Goal: Task Accomplishment & Management: Complete application form

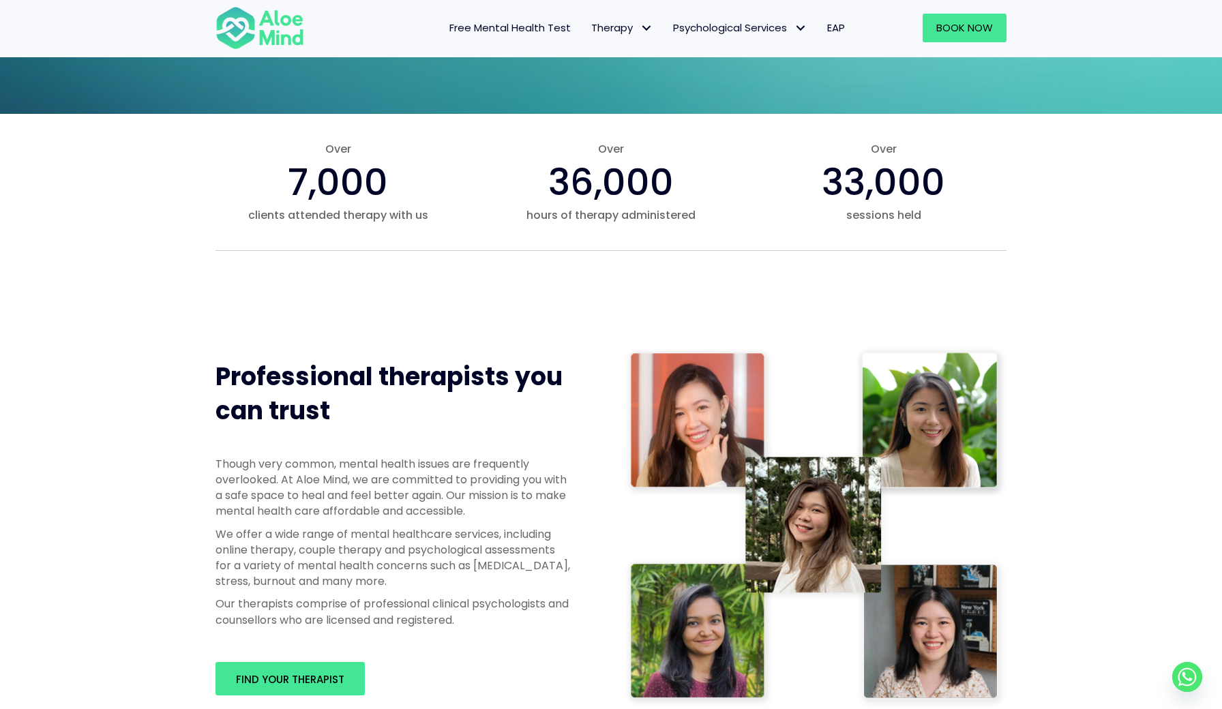
scroll to position [426, 0]
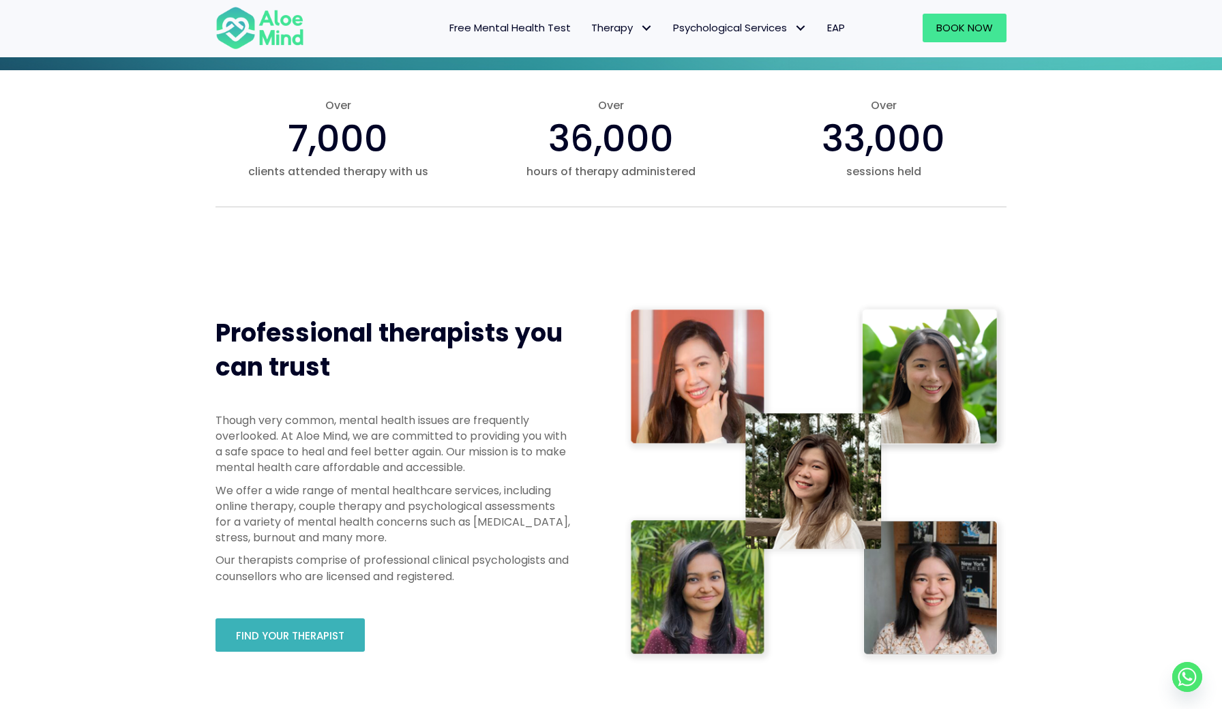
click at [335, 620] on link "Find your therapist" at bounding box center [289, 634] width 149 height 33
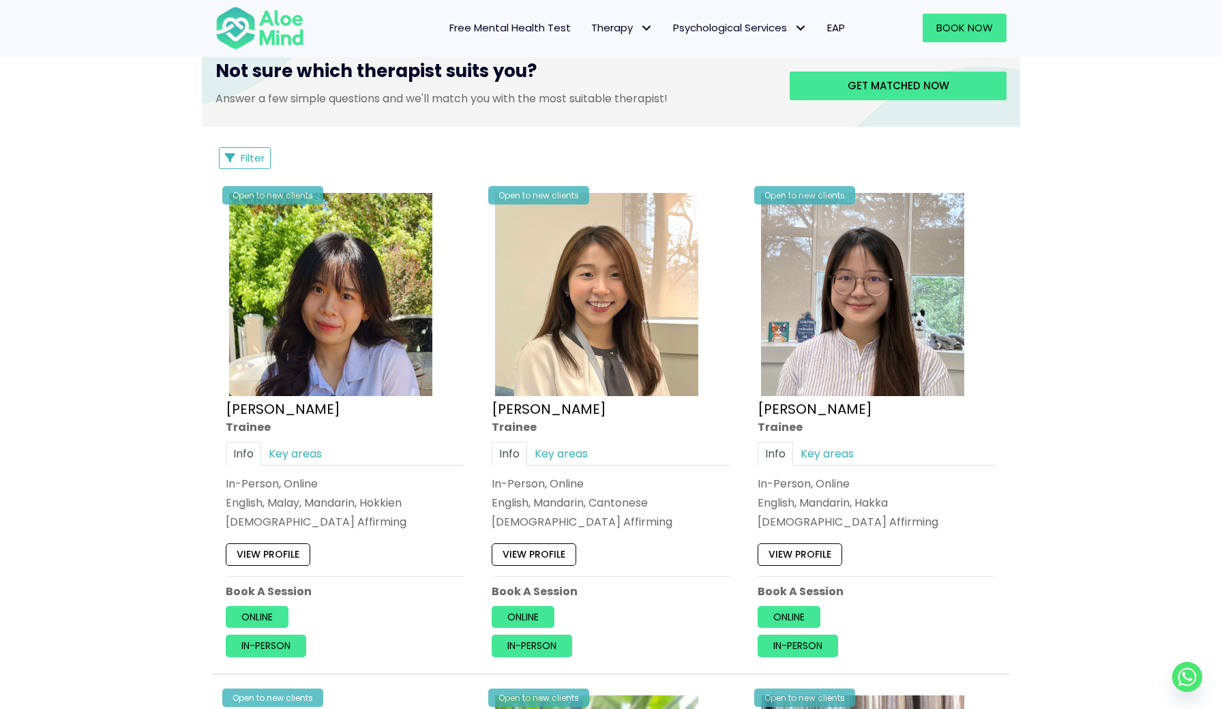
scroll to position [361, 0]
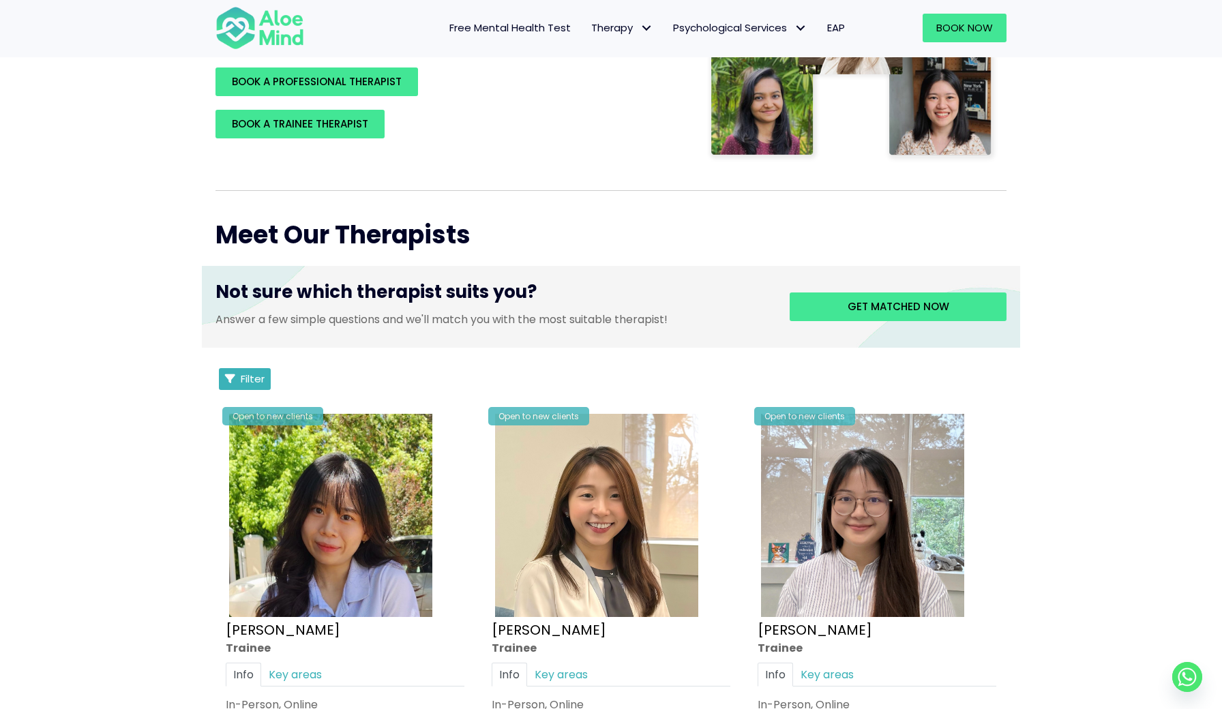
click at [265, 390] on button "Filter" at bounding box center [245, 379] width 52 height 22
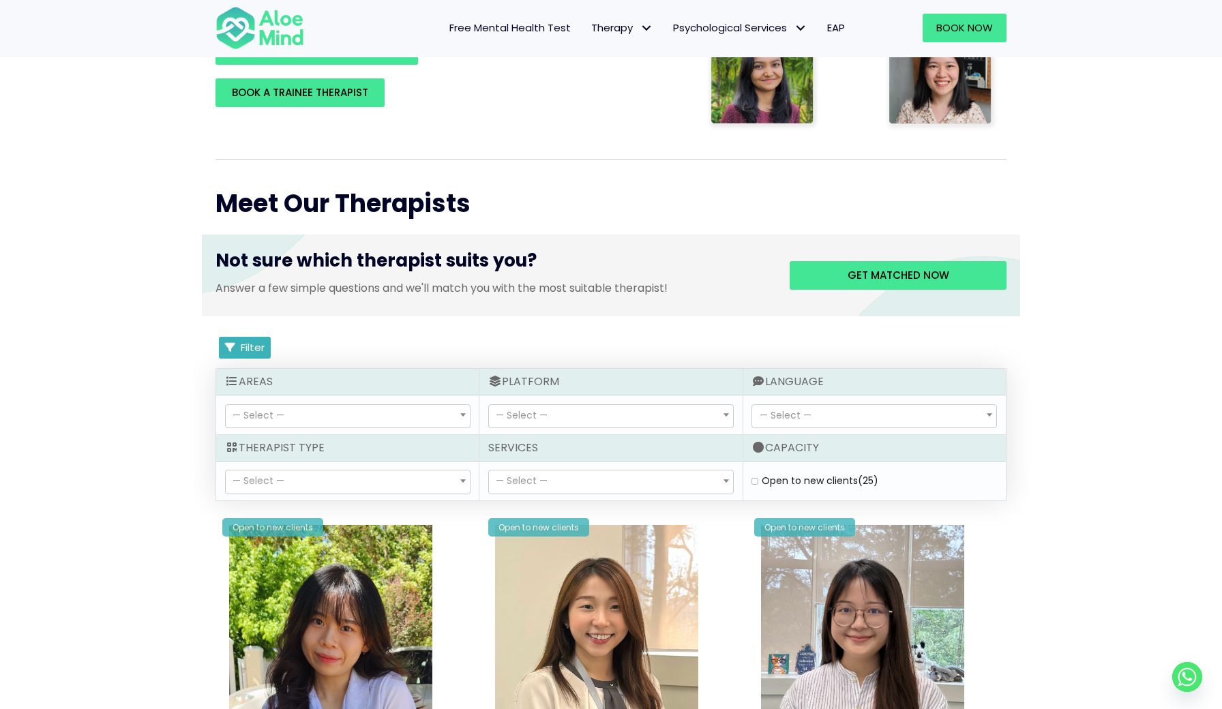
scroll to position [395, 0]
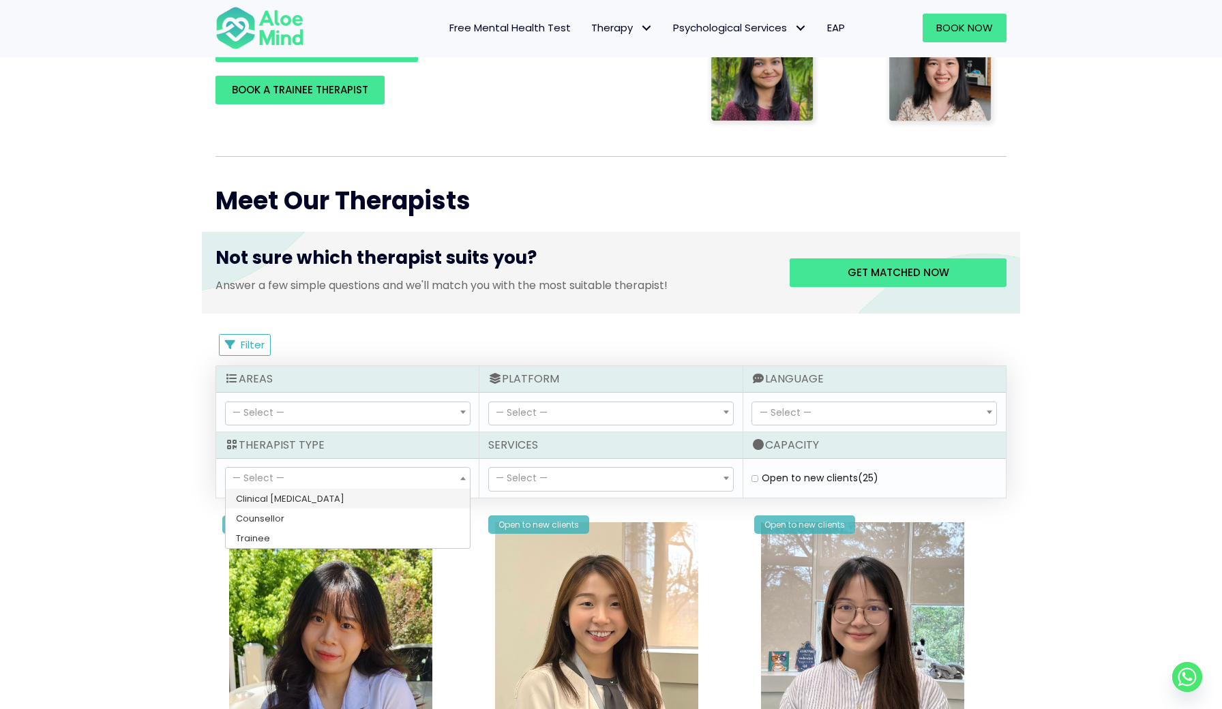
click at [301, 491] on span "— Select —" at bounding box center [348, 479] width 244 height 23
select select "15"
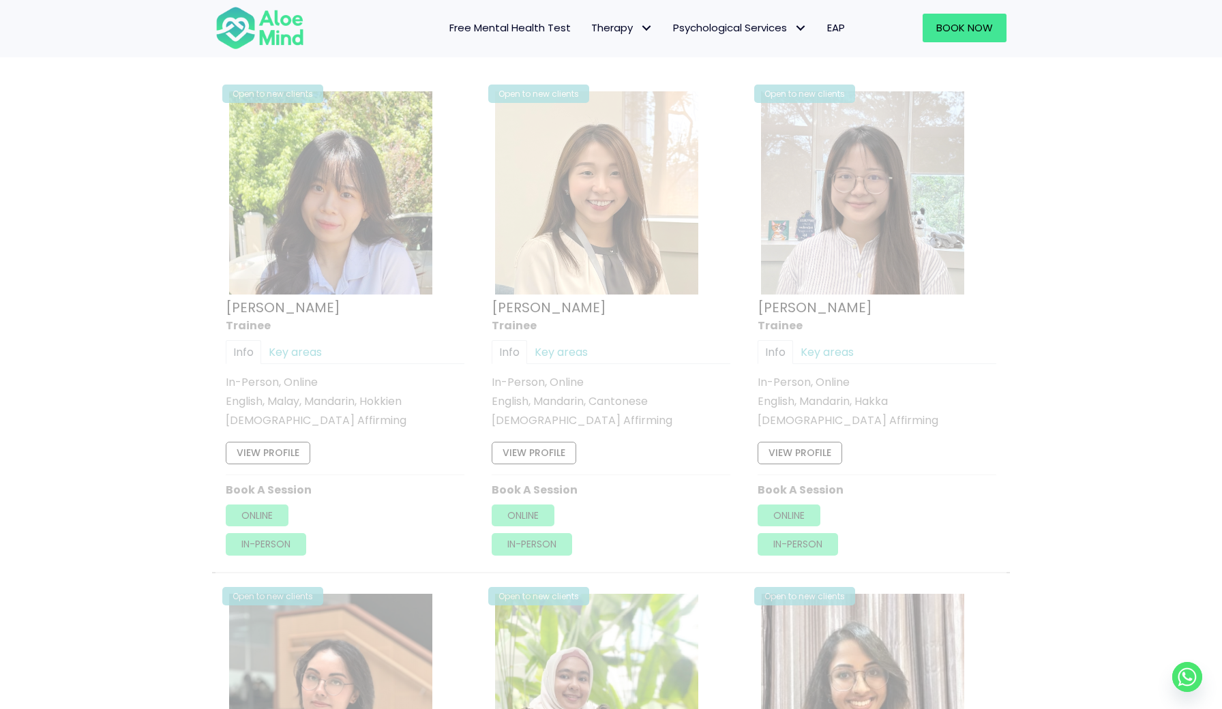
scroll to position [765, 0]
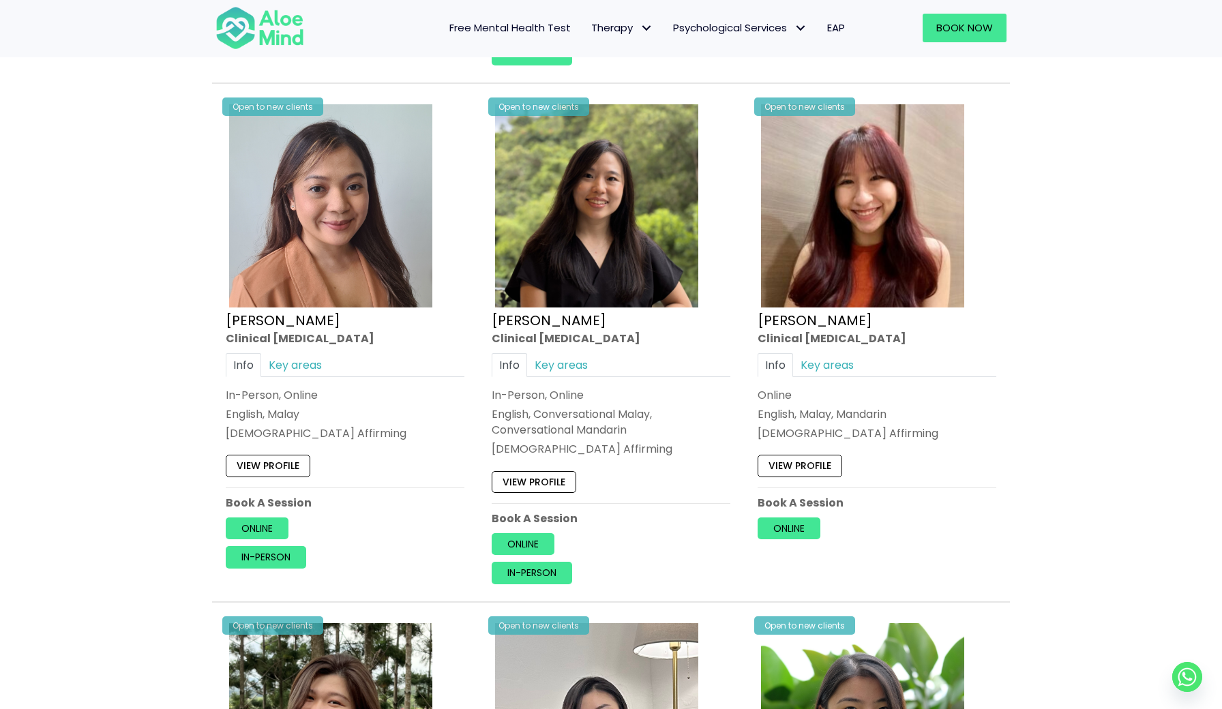
scroll to position [1334, 0]
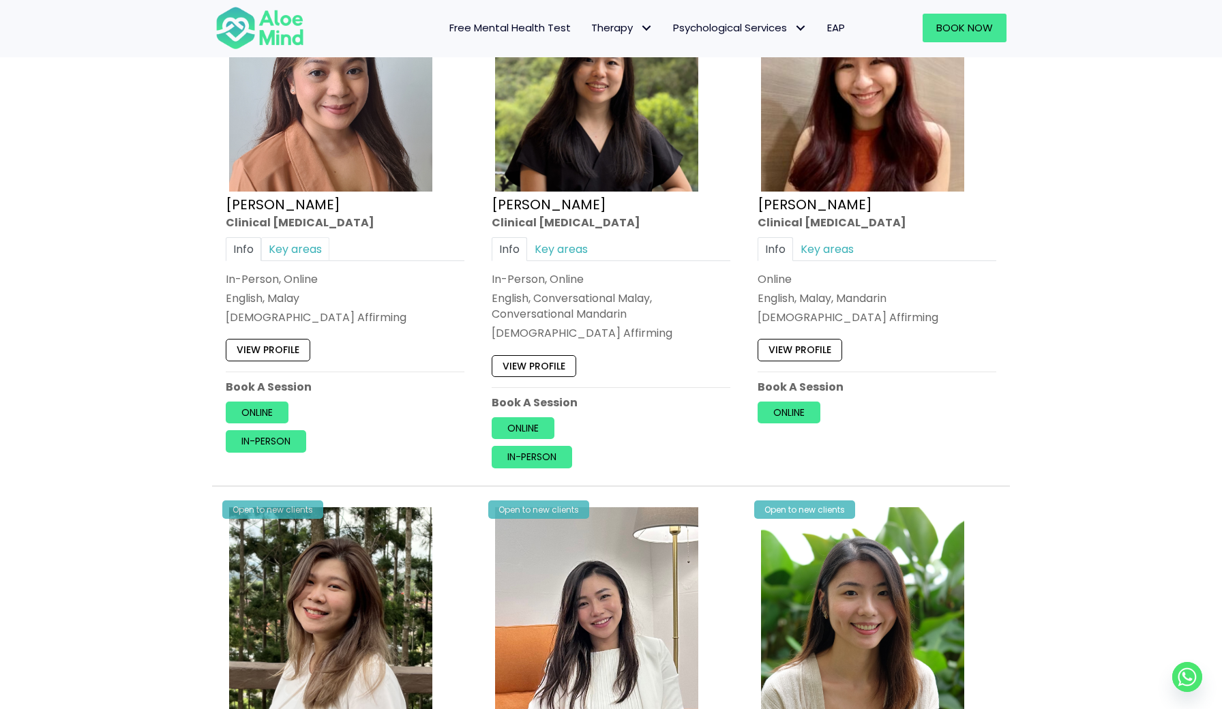
click at [329, 261] on link "Key areas" at bounding box center [295, 249] width 68 height 24
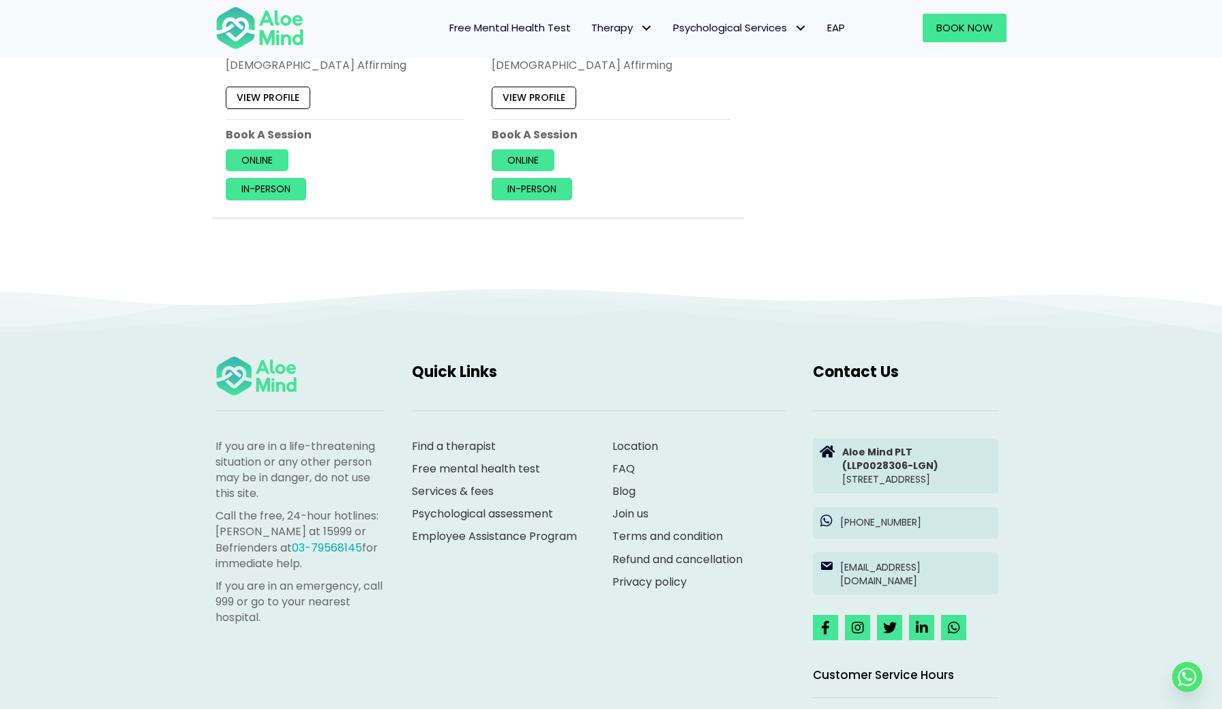
scroll to position [3746, 0]
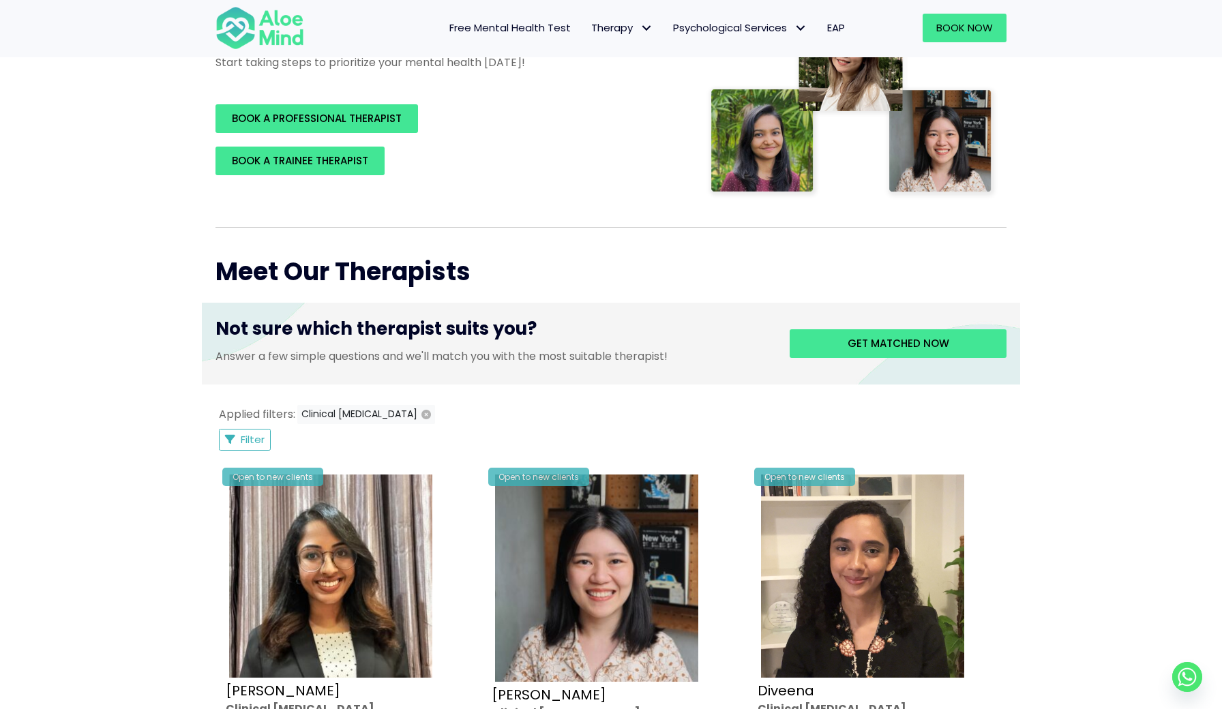
scroll to position [406, 0]
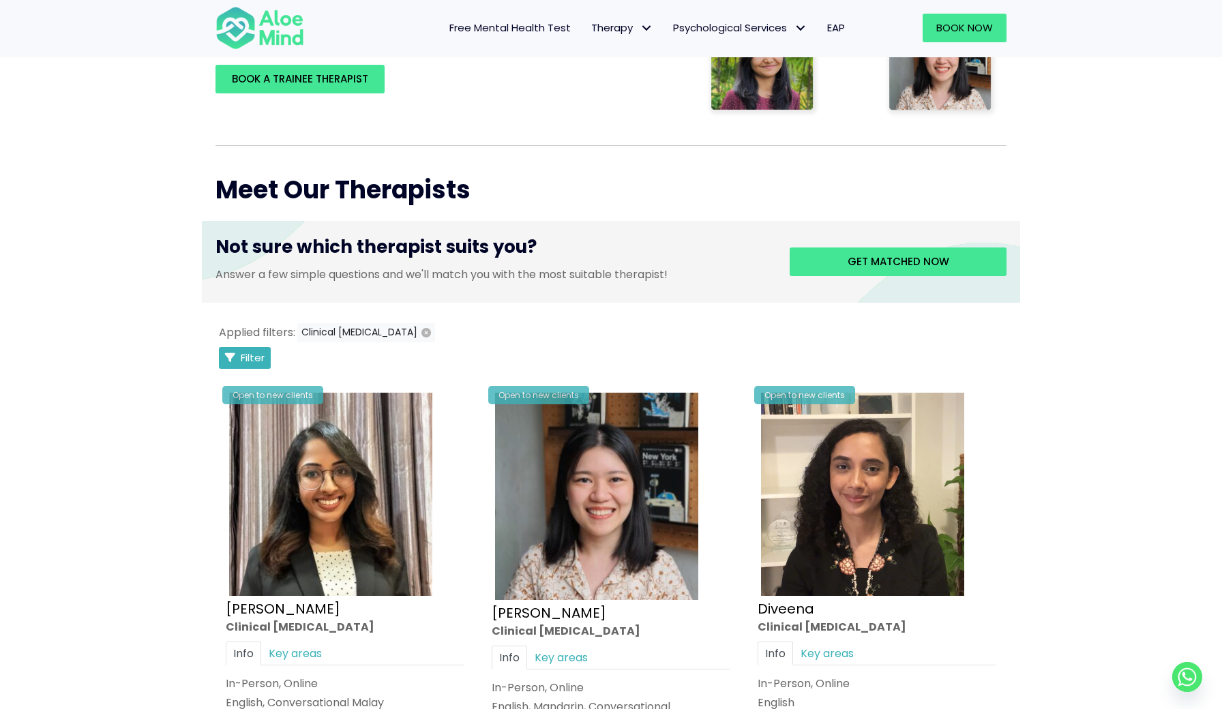
click at [260, 365] on span "Filter" at bounding box center [253, 357] width 24 height 14
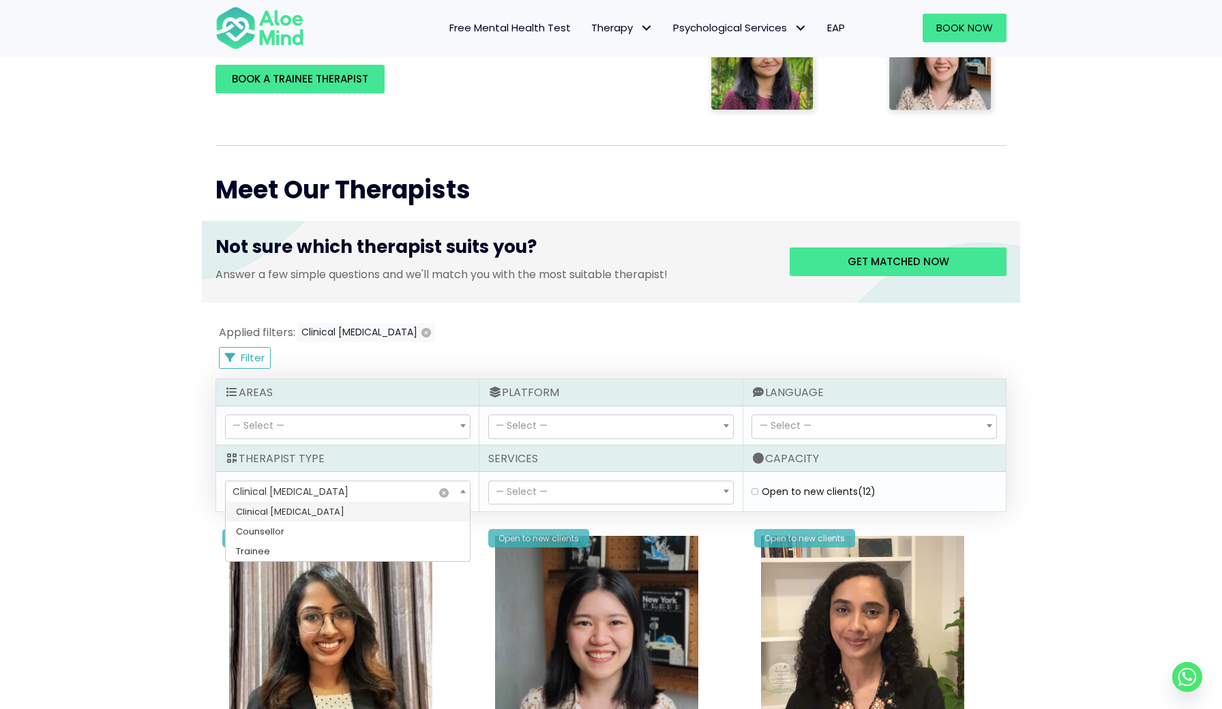
click at [311, 498] on span "Clinical [MEDICAL_DATA]" at bounding box center [291, 492] width 116 height 14
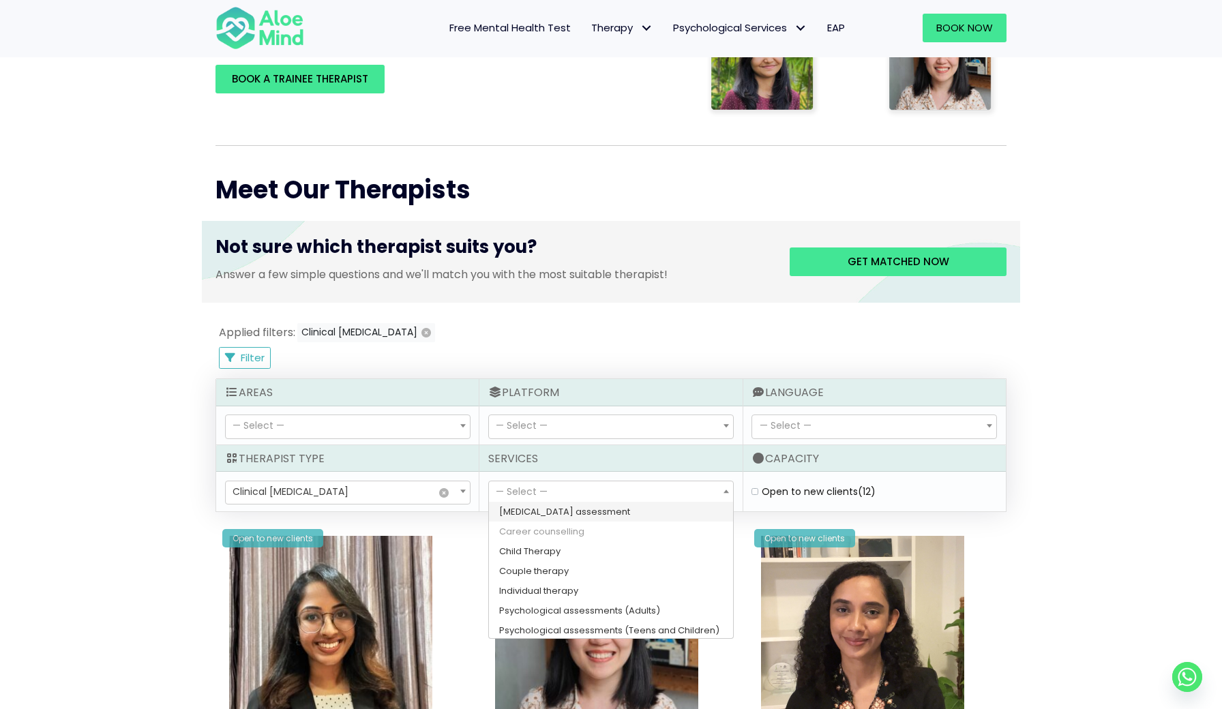
click at [528, 498] on span "— Select —" at bounding box center [522, 492] width 52 height 14
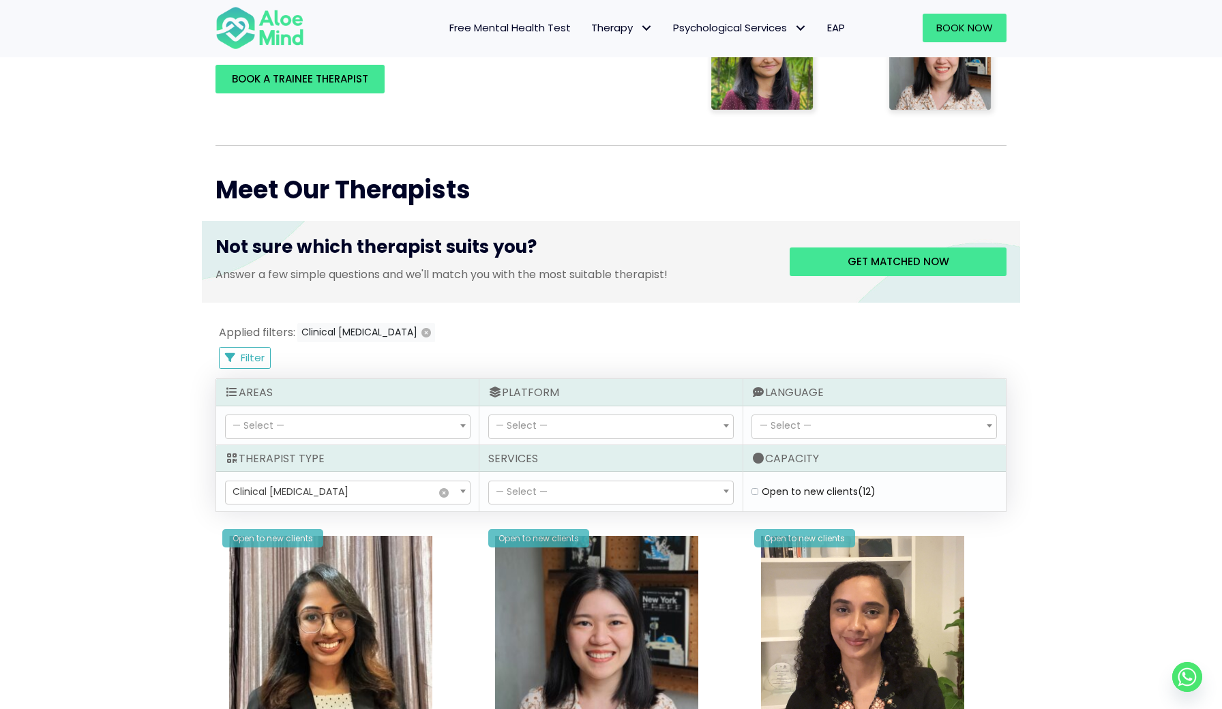
click at [528, 498] on span "— Select —" at bounding box center [522, 492] width 52 height 14
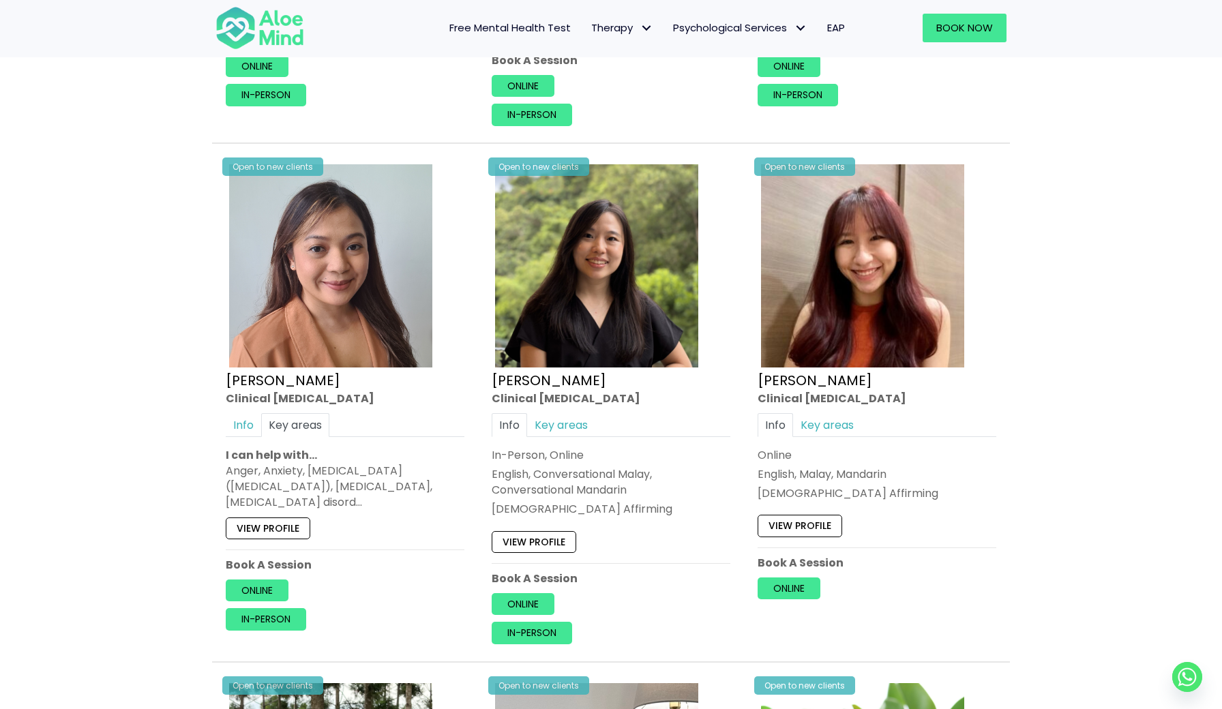
scroll to position [1482, 0]
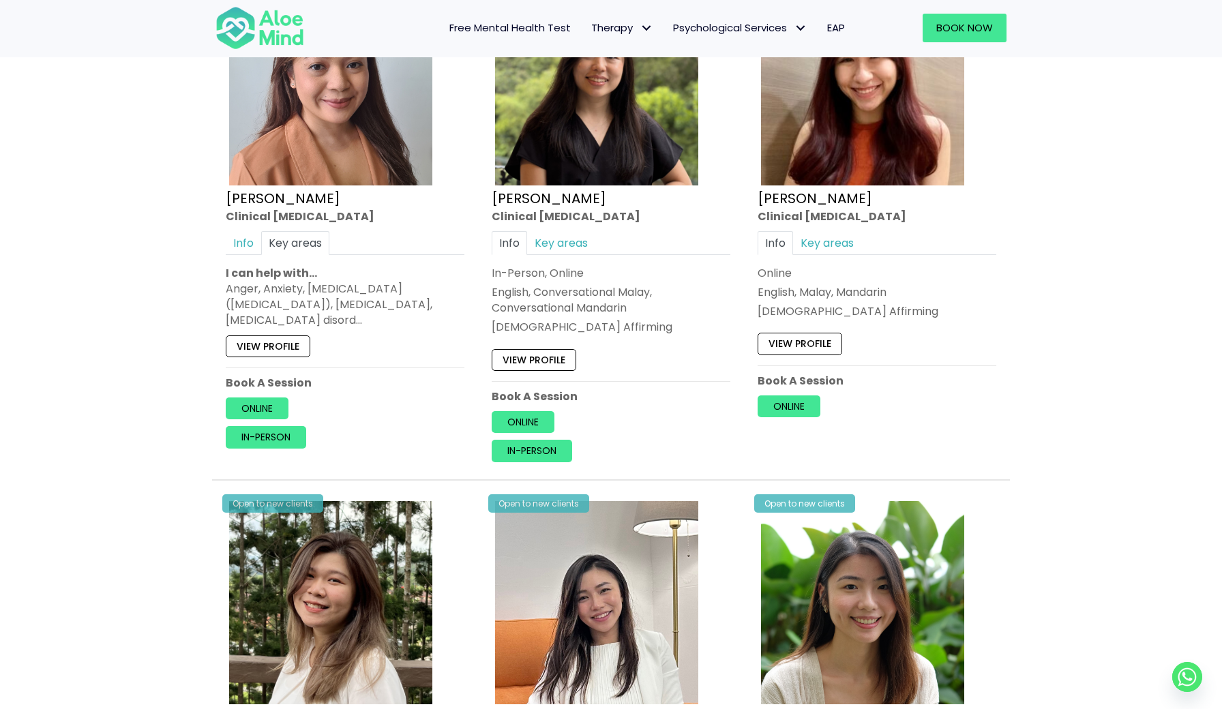
click at [432, 185] on img at bounding box center [330, 83] width 203 height 203
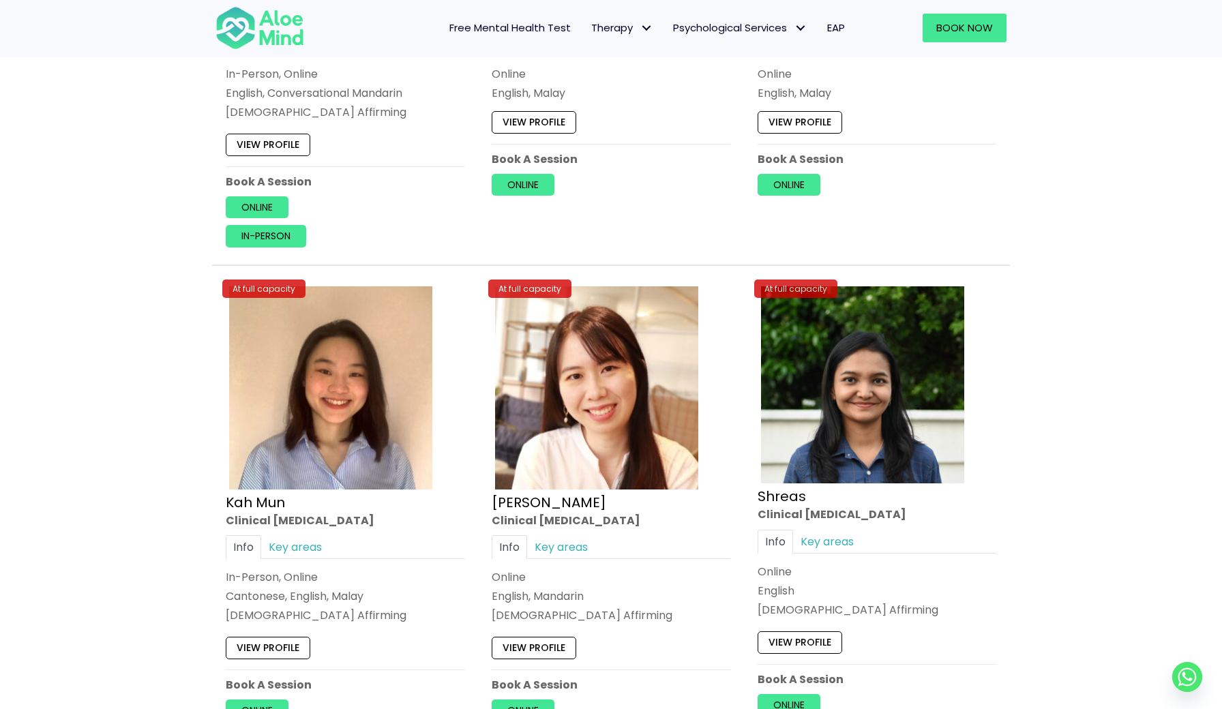
scroll to position [2704, 0]
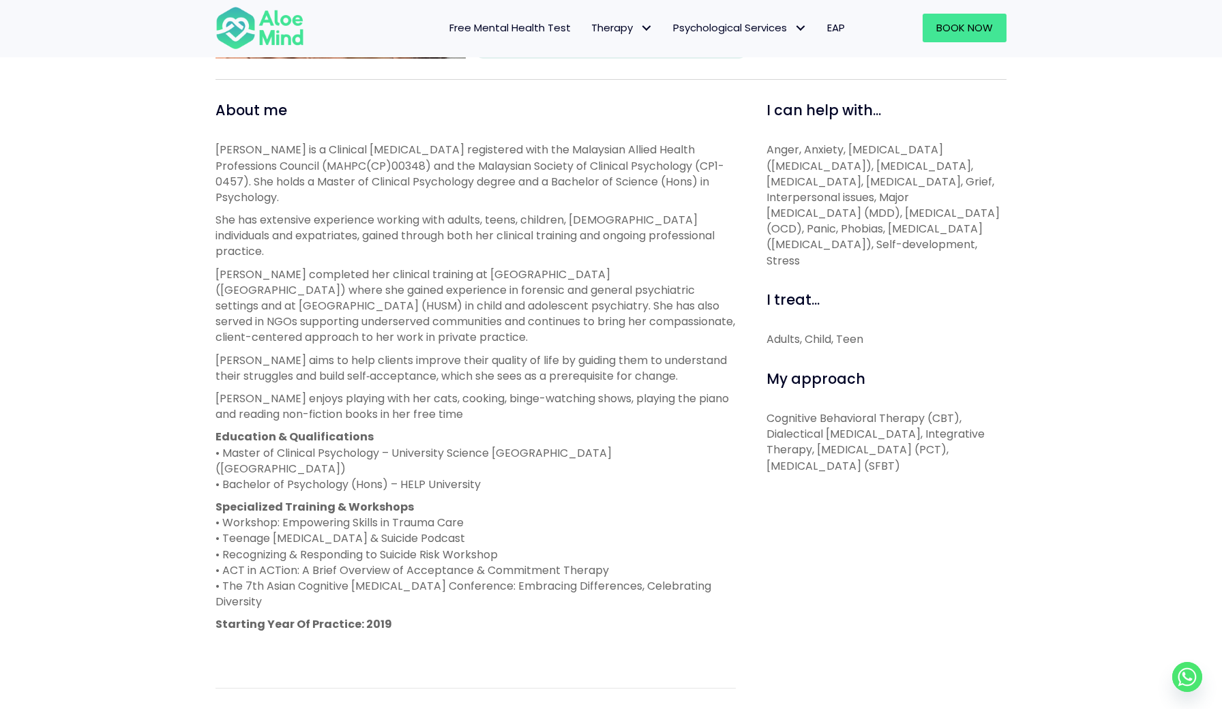
scroll to position [449, 0]
